Goal: Task Accomplishment & Management: Complete application form

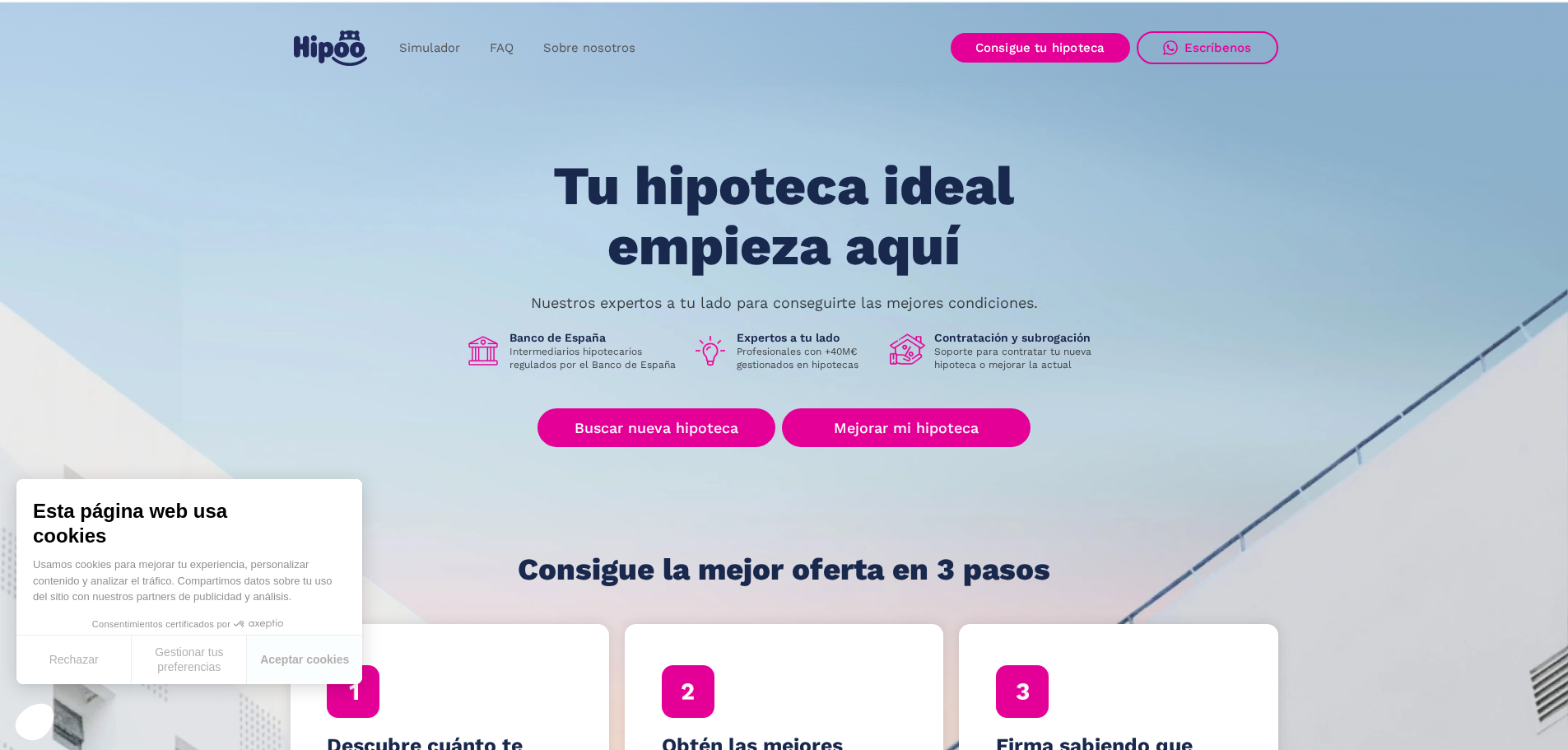
click at [356, 352] on div "Tu hipoteca ideal empieza aquí Nuestros expertos a tu lado para conseguirte las…" at bounding box center [784, 371] width 987 height 430
click at [286, 657] on button "Aceptar cookies" at bounding box center [304, 660] width 115 height 49
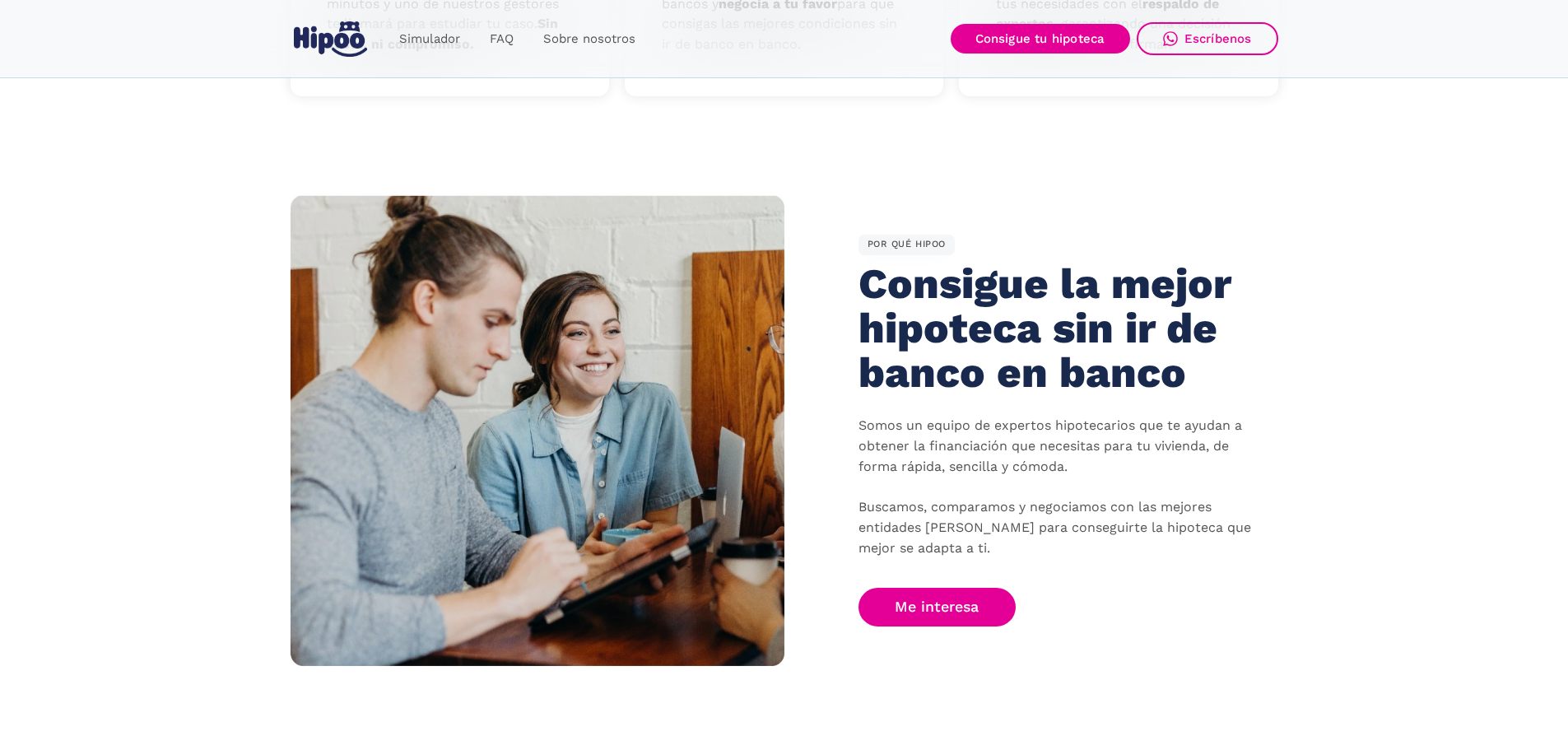
scroll to position [823, 0]
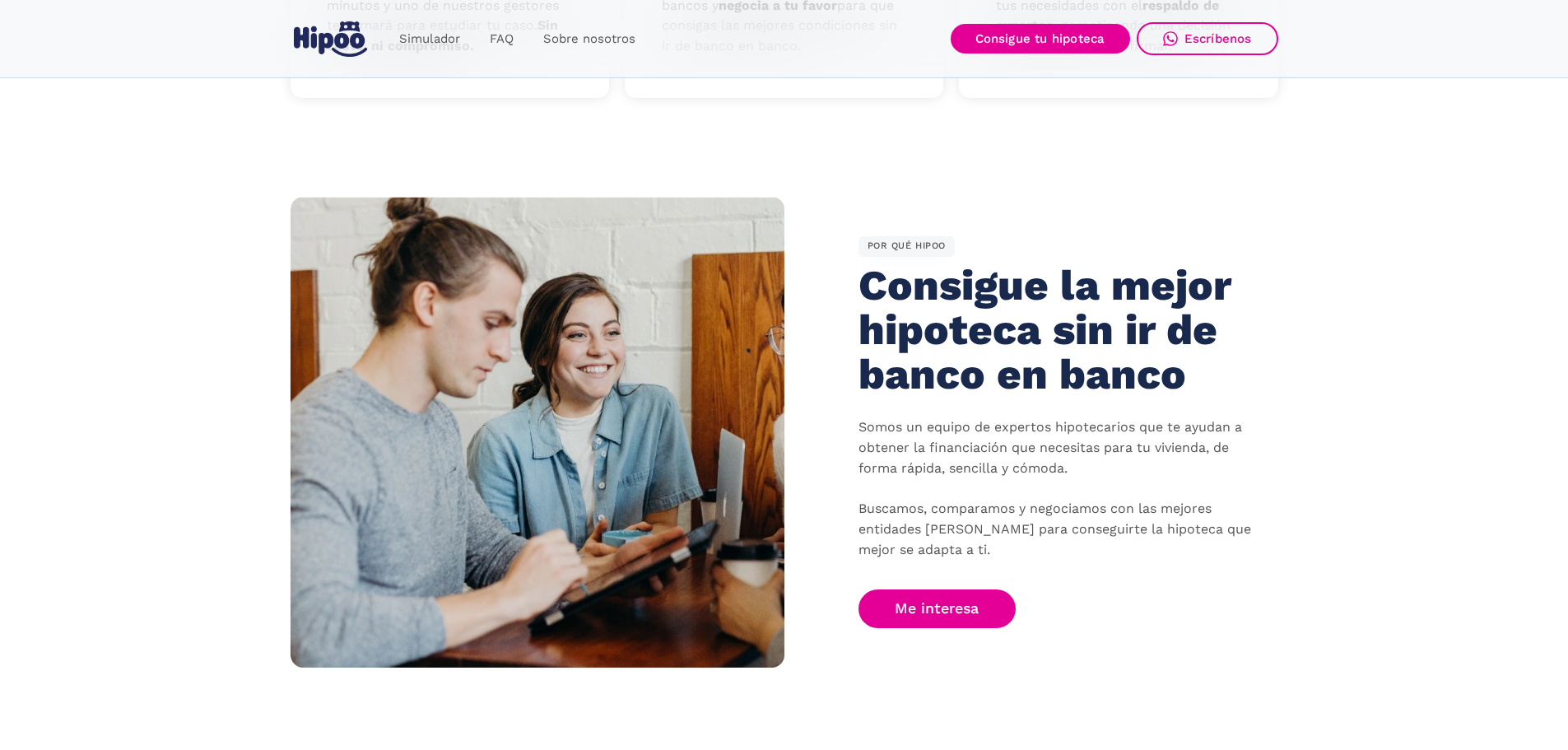
click at [939, 615] on link "Me interesa" at bounding box center [937, 608] width 158 height 38
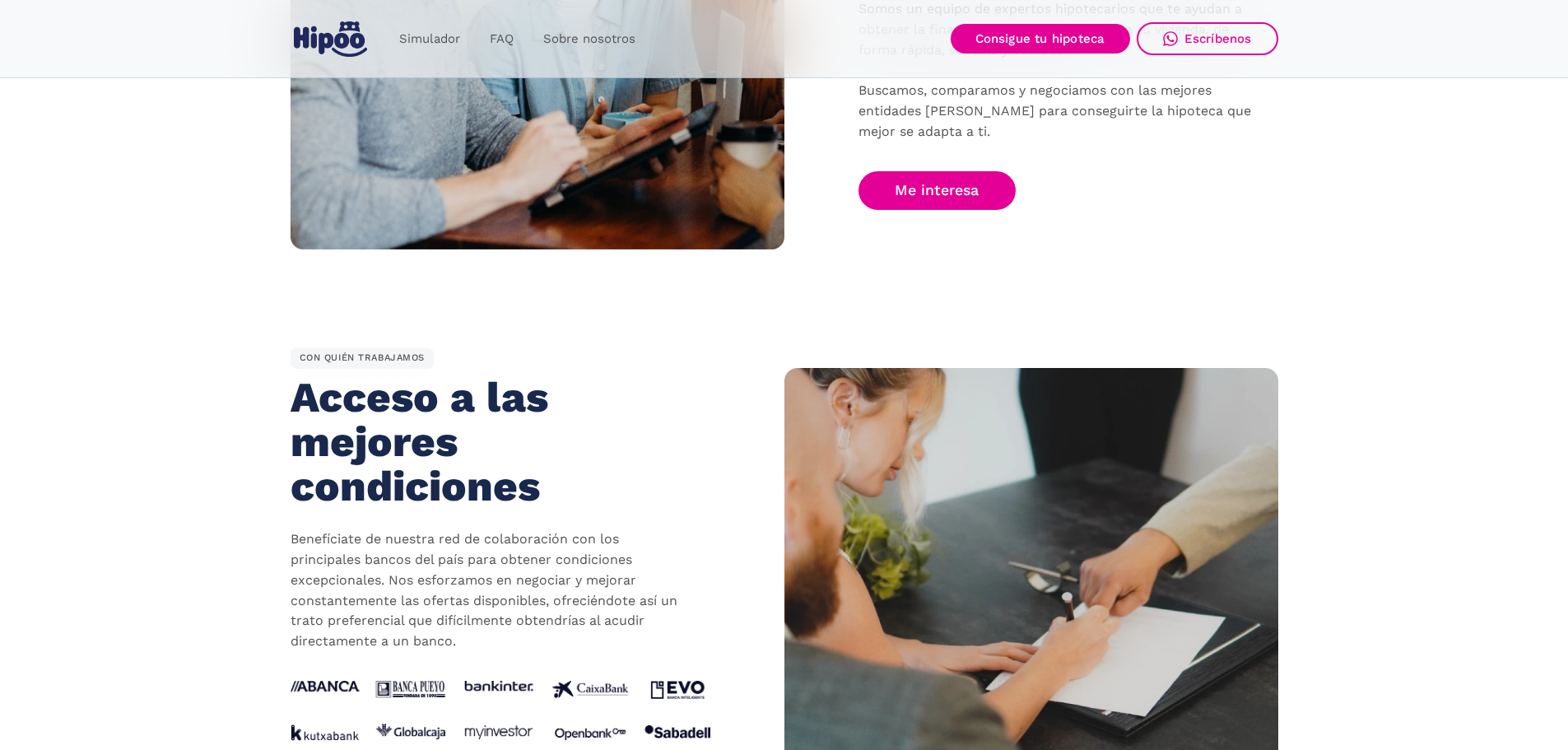
scroll to position [1235, 0]
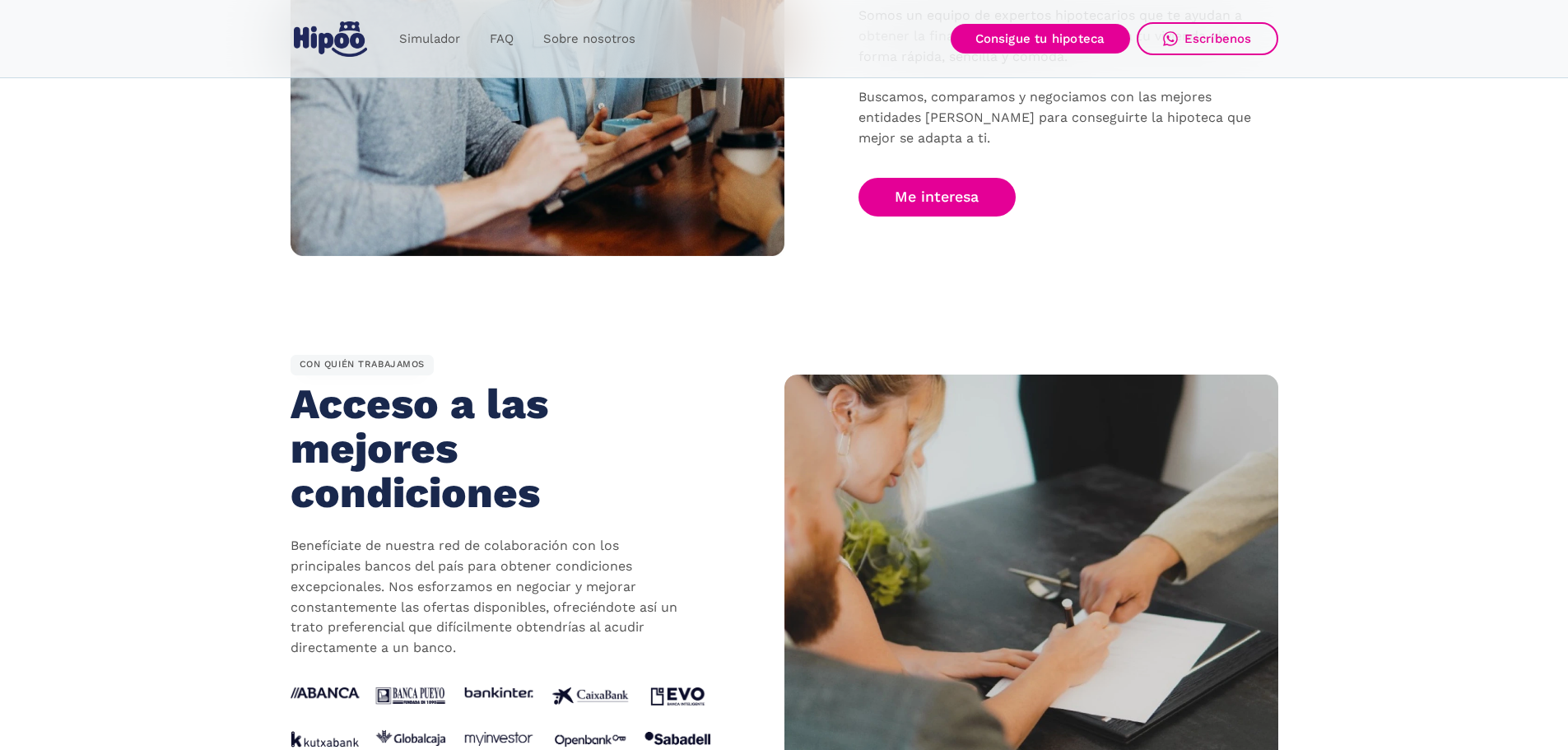
click at [970, 211] on link "Me interesa" at bounding box center [937, 197] width 158 height 38
